Goal: Manage account settings

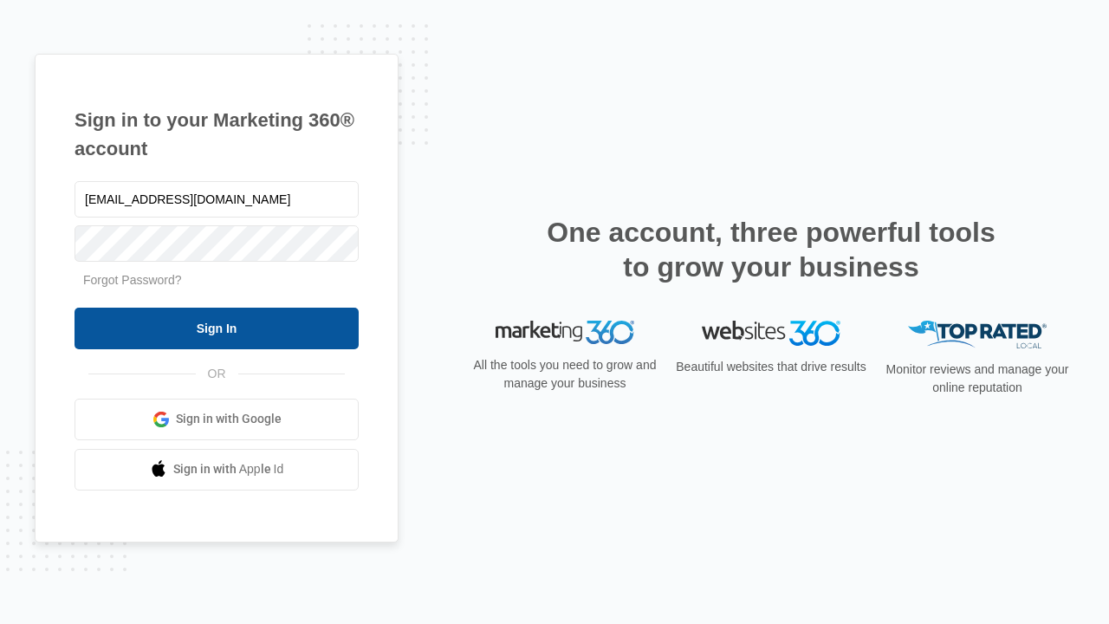
click at [217, 327] on input "Sign In" at bounding box center [216, 328] width 284 height 42
